Goal: Task Accomplishment & Management: Complete application form

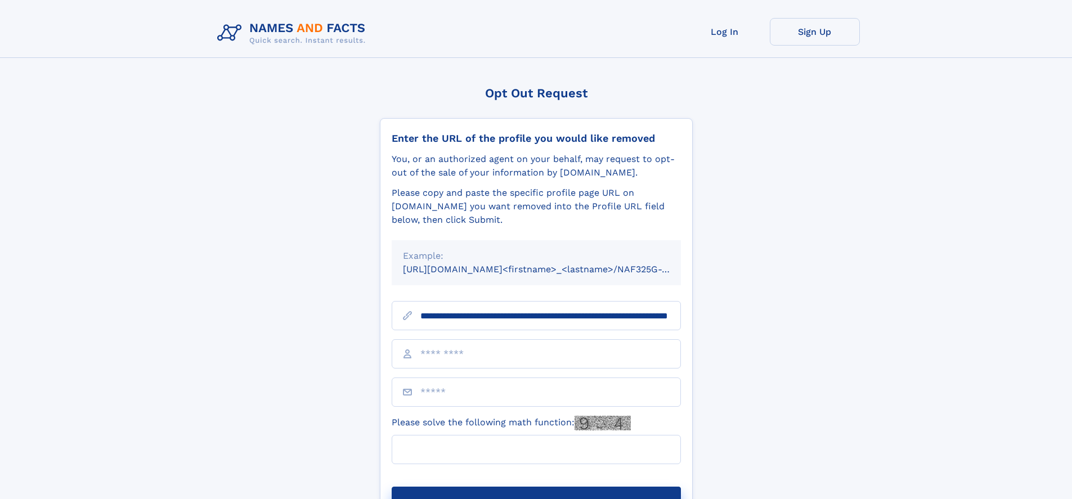
scroll to position [0, 114]
type input "**********"
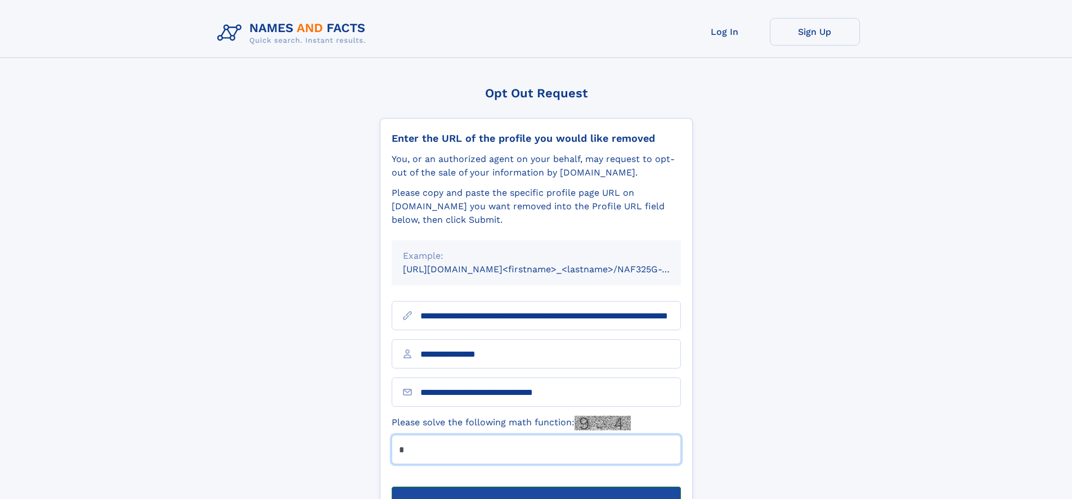
type input "*"
click at [536, 487] on button "Submit Opt Out Request" at bounding box center [536, 505] width 289 height 36
